Goal: Find specific page/section

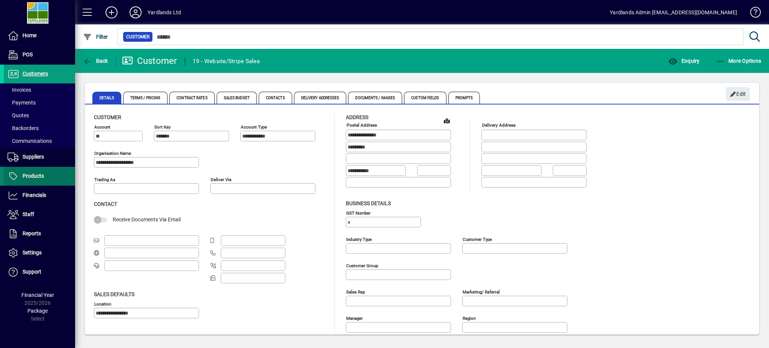
click at [40, 172] on span "Products" at bounding box center [24, 176] width 40 height 9
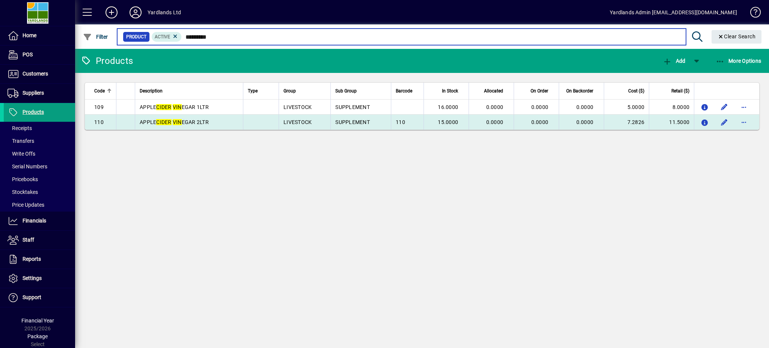
type input "*********"
